Goal: Task Accomplishment & Management: Manage account settings

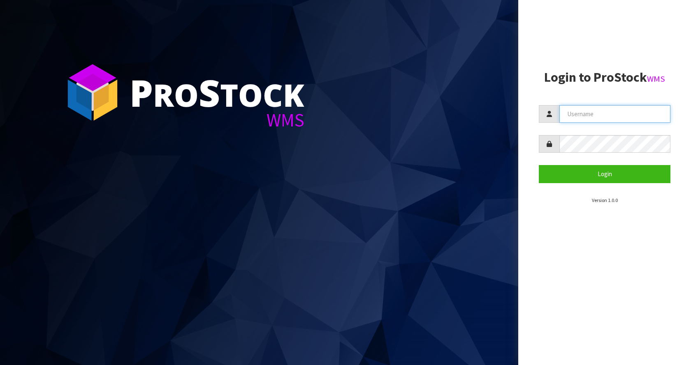
click at [660, 114] on input "text" at bounding box center [614, 114] width 111 height 18
type input "[EMAIL_ADDRESS][DOMAIN_NAME]"
click at [539, 165] on button "Login" at bounding box center [605, 174] width 132 height 18
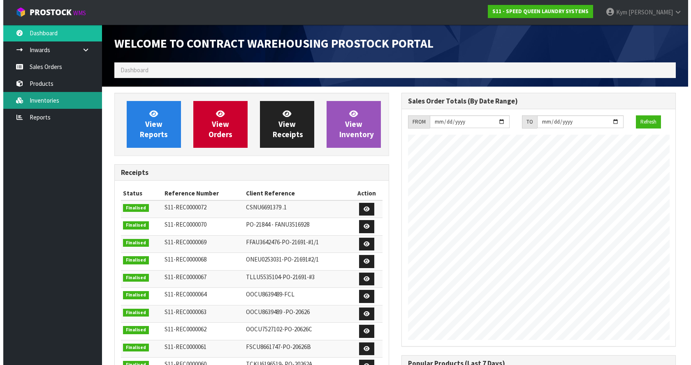
scroll to position [394, 287]
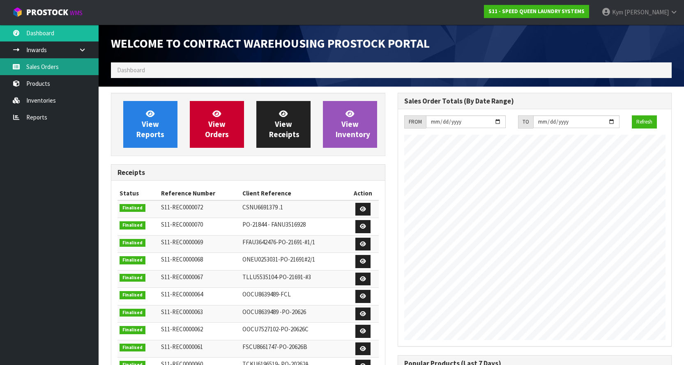
click at [67, 65] on link "Sales Orders" at bounding box center [49, 66] width 99 height 17
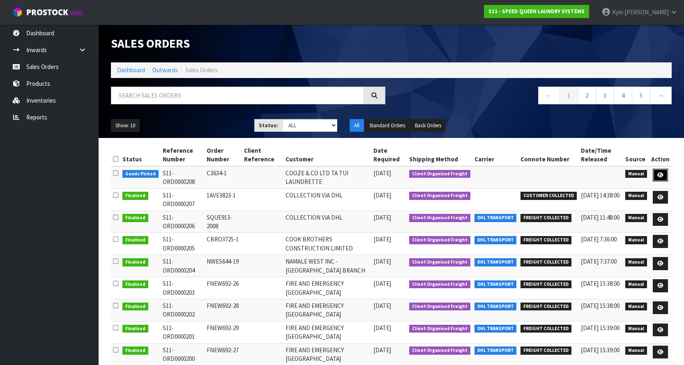
click at [661, 178] on icon at bounding box center [661, 175] width 6 height 5
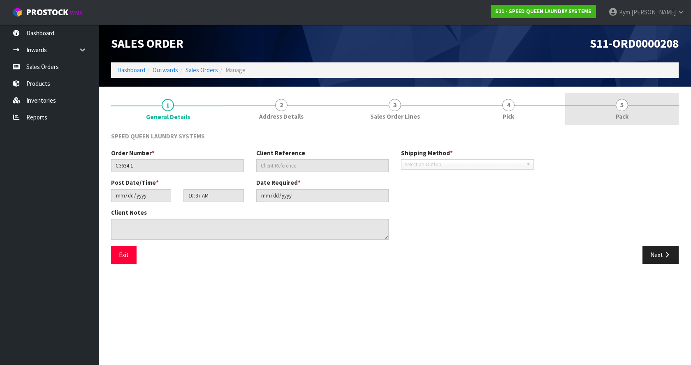
click at [646, 109] on link "5 Pack" at bounding box center [621, 109] width 113 height 32
